Goal: Check status

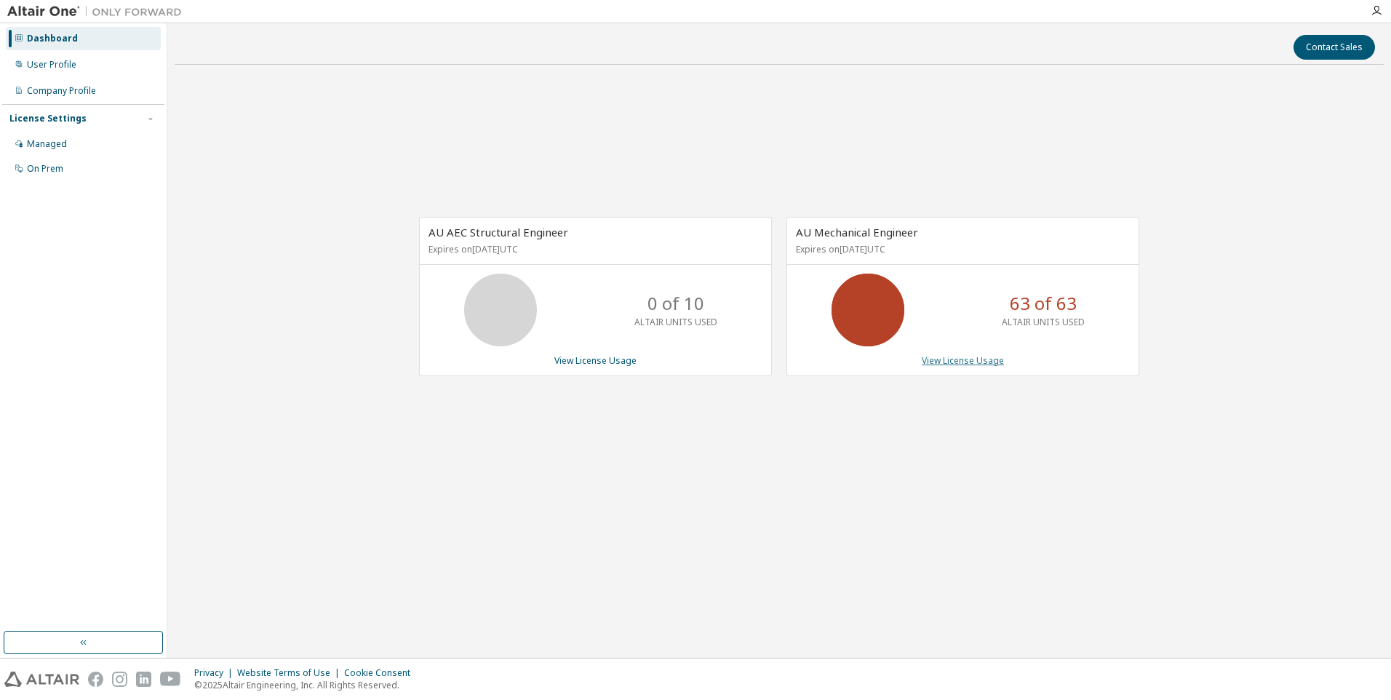
click at [954, 362] on link "View License Usage" at bounding box center [963, 360] width 82 height 12
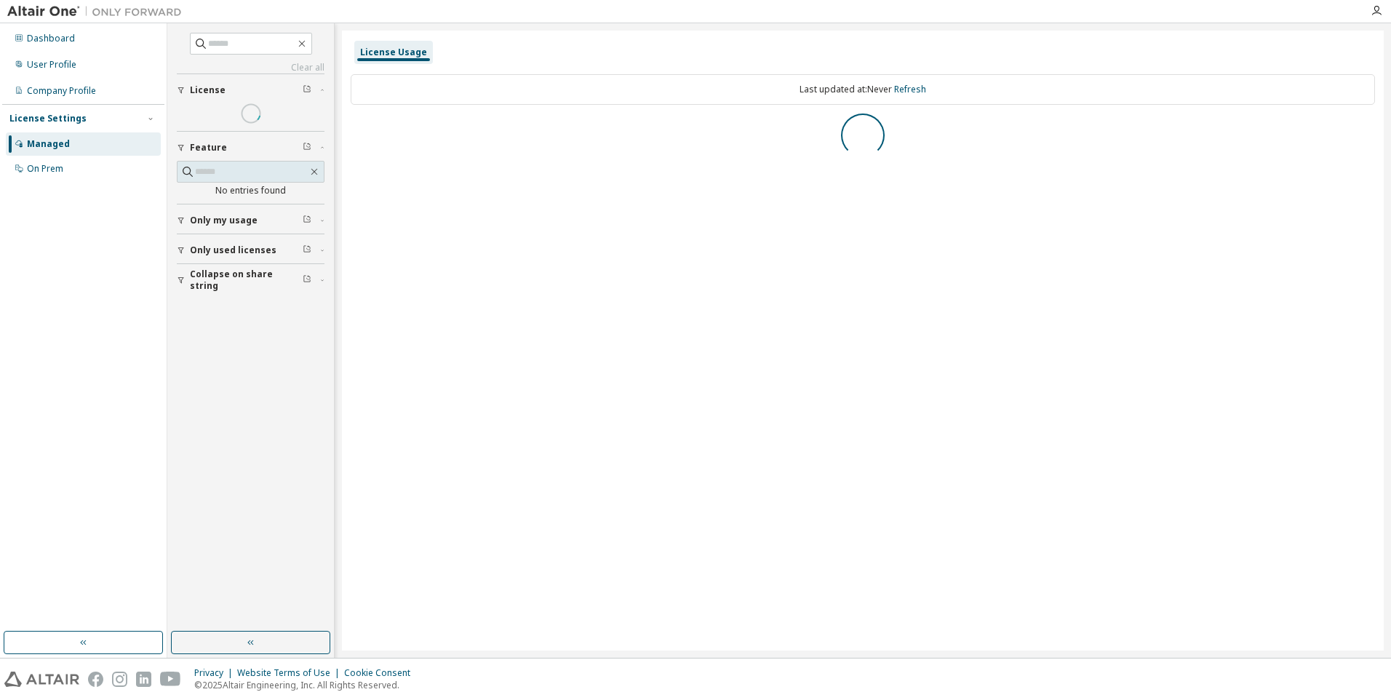
click at [954, 362] on div "License Usage Last updated at: Never Refresh" at bounding box center [863, 341] width 1042 height 620
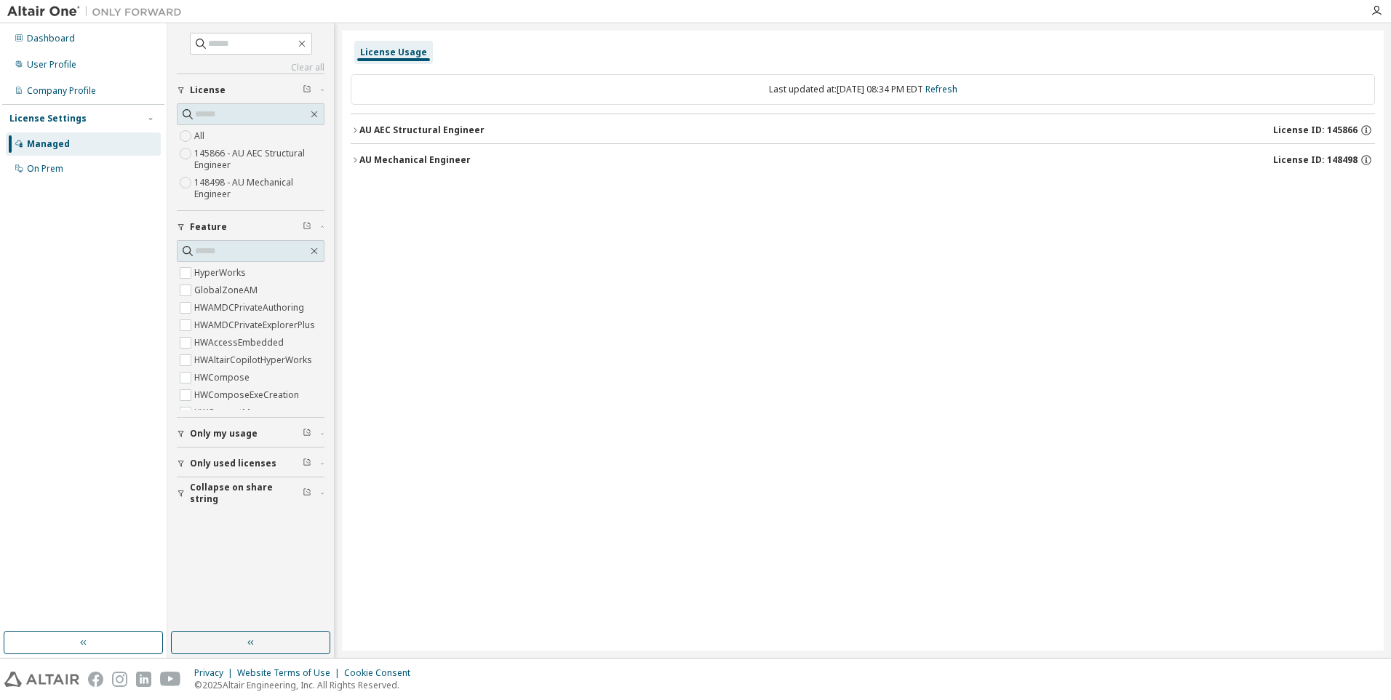
click at [442, 138] on button "AU AEC Structural Engineer License ID: 145866" at bounding box center [863, 130] width 1024 height 32
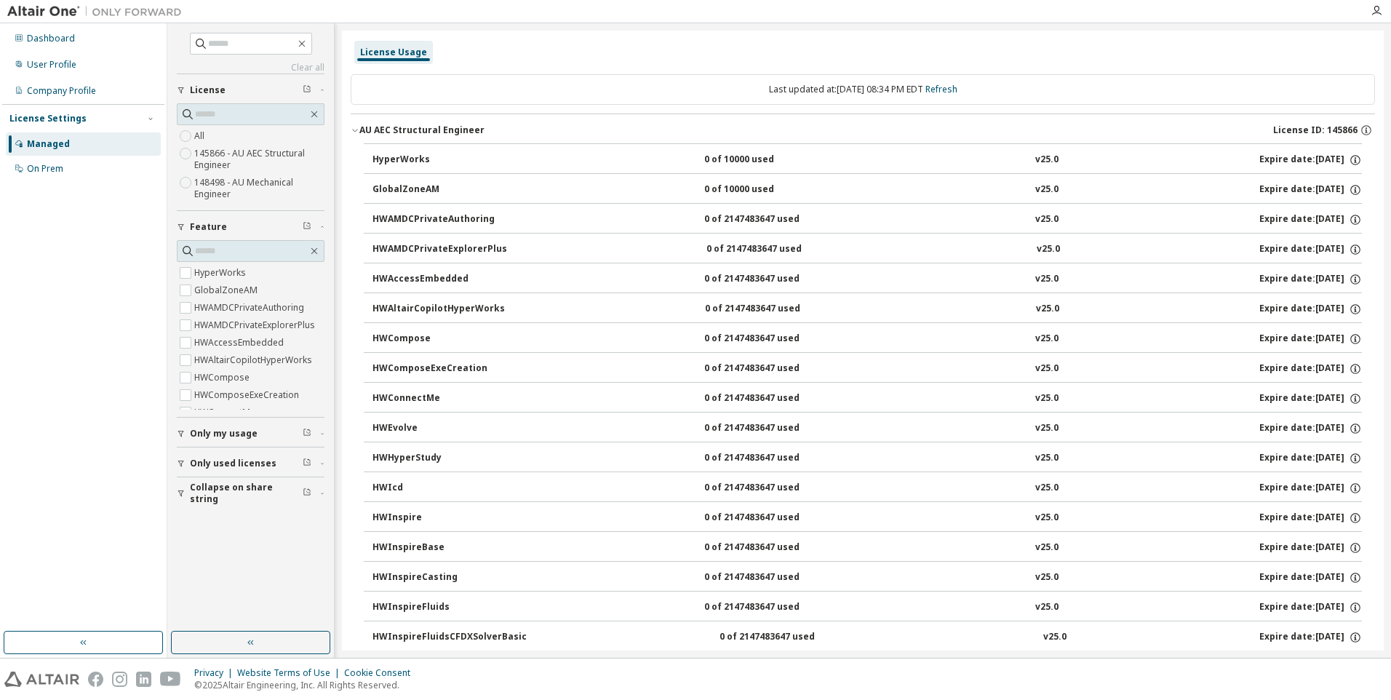
click at [357, 135] on button "AU AEC Structural Engineer License ID: 145866" at bounding box center [863, 130] width 1024 height 32
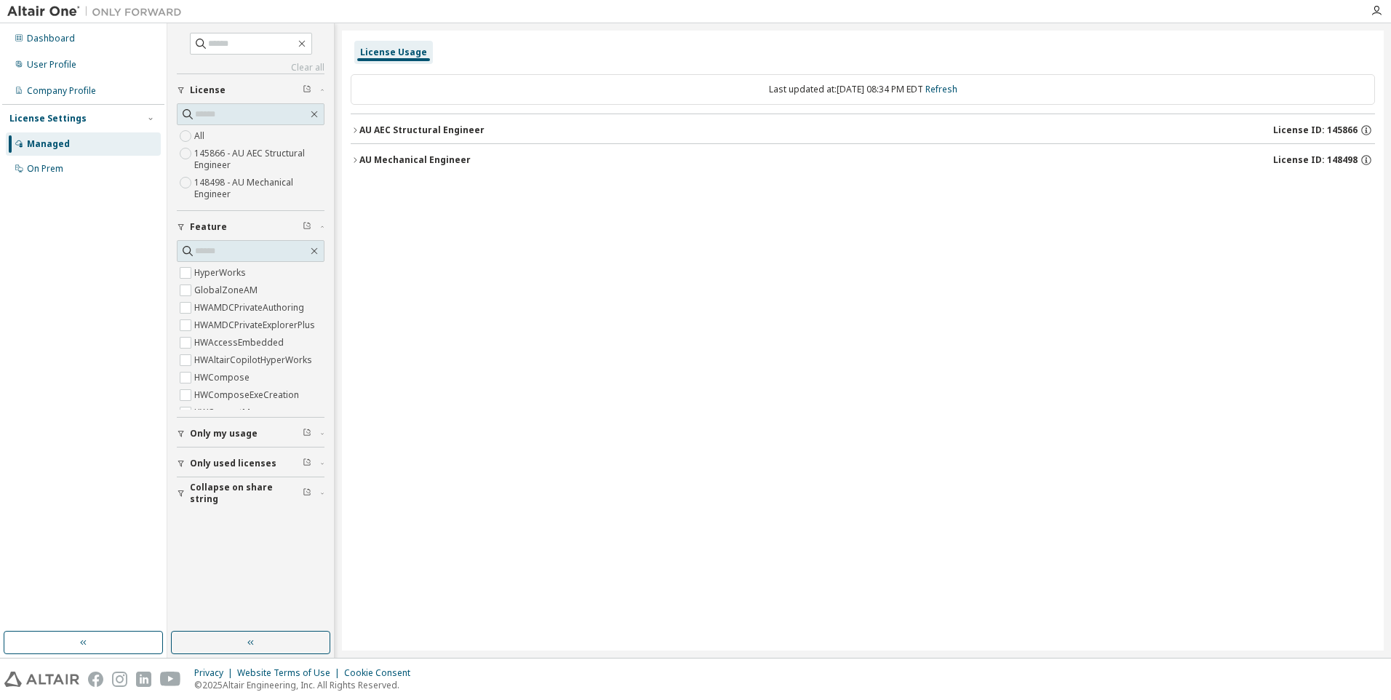
click at [378, 154] on div "AU Mechanical Engineer" at bounding box center [414, 160] width 111 height 12
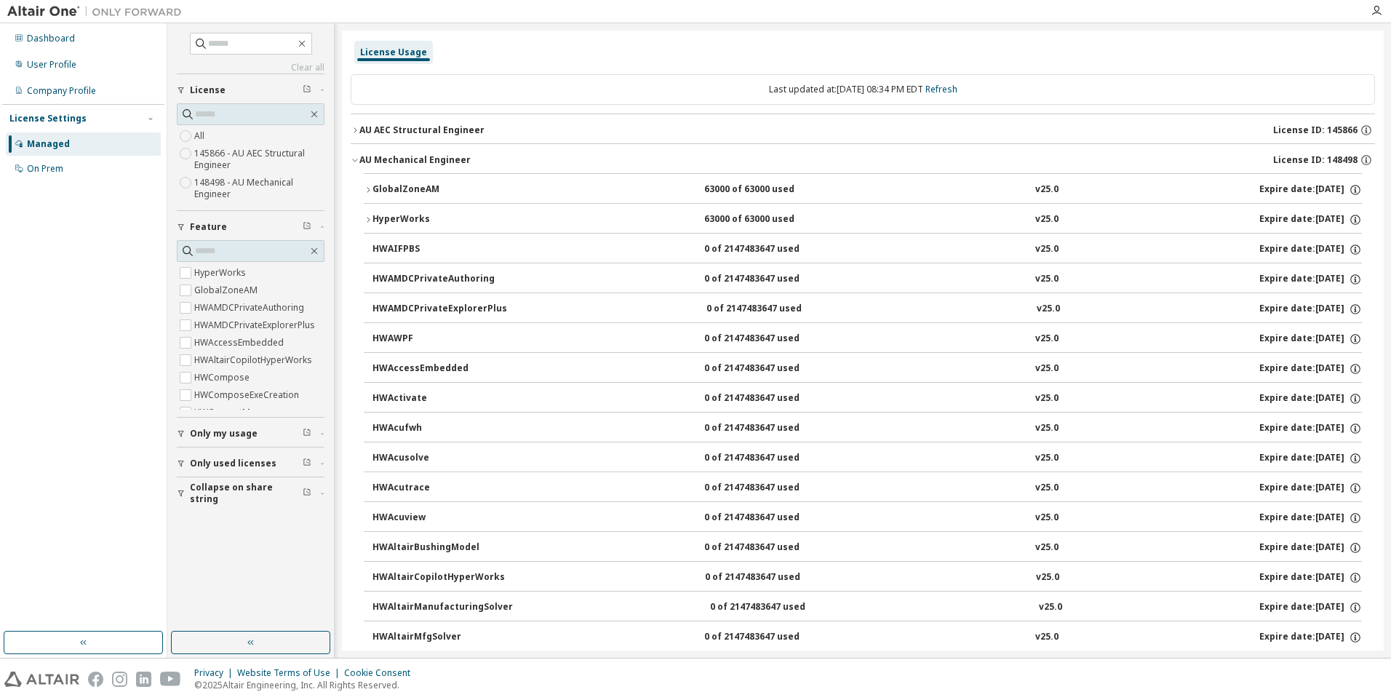
click at [95, 229] on div "Dashboard User Profile Company Profile License Settings Managed On Prem" at bounding box center [83, 327] width 162 height 604
